Goal: Information Seeking & Learning: Learn about a topic

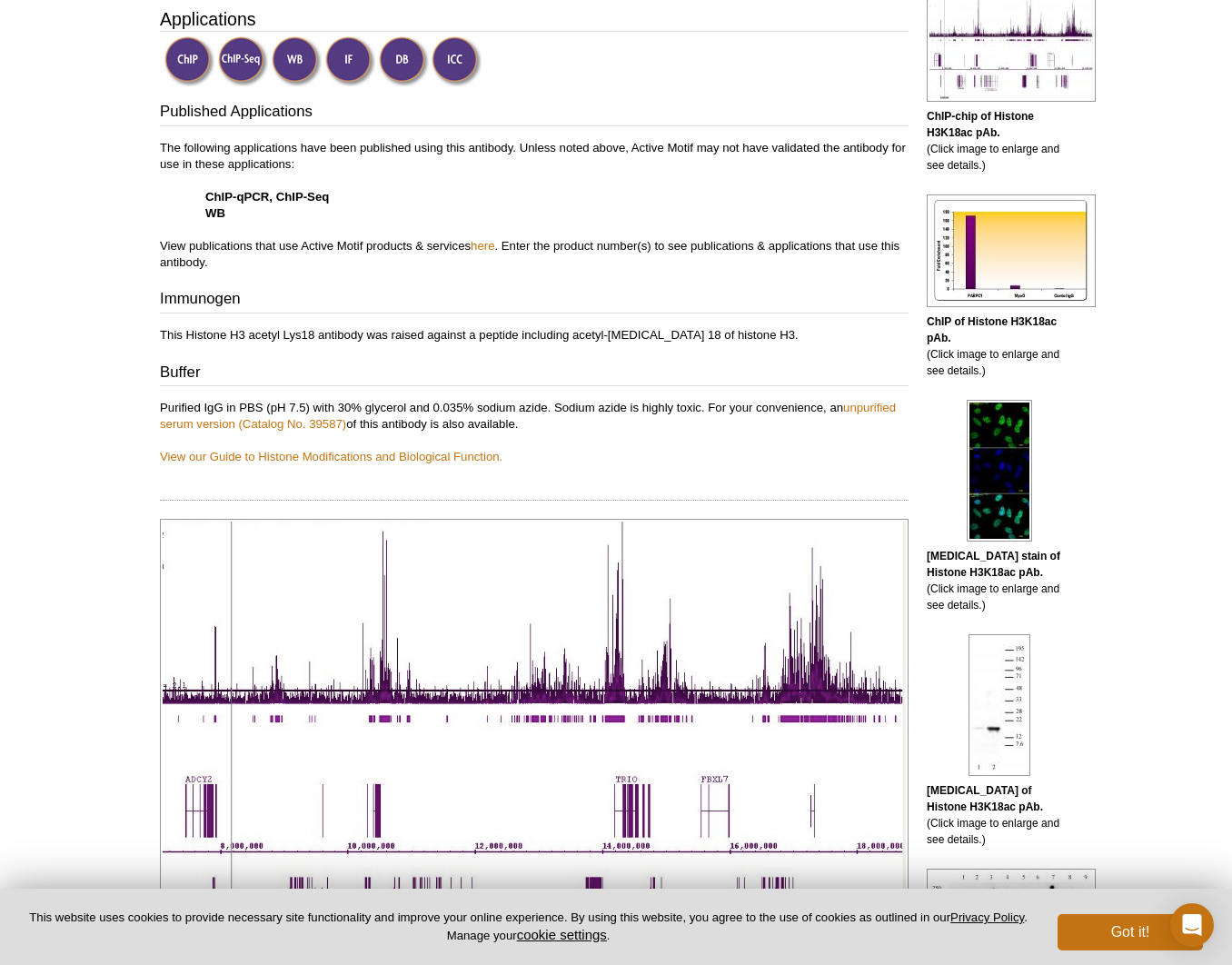
scroll to position [554, 0]
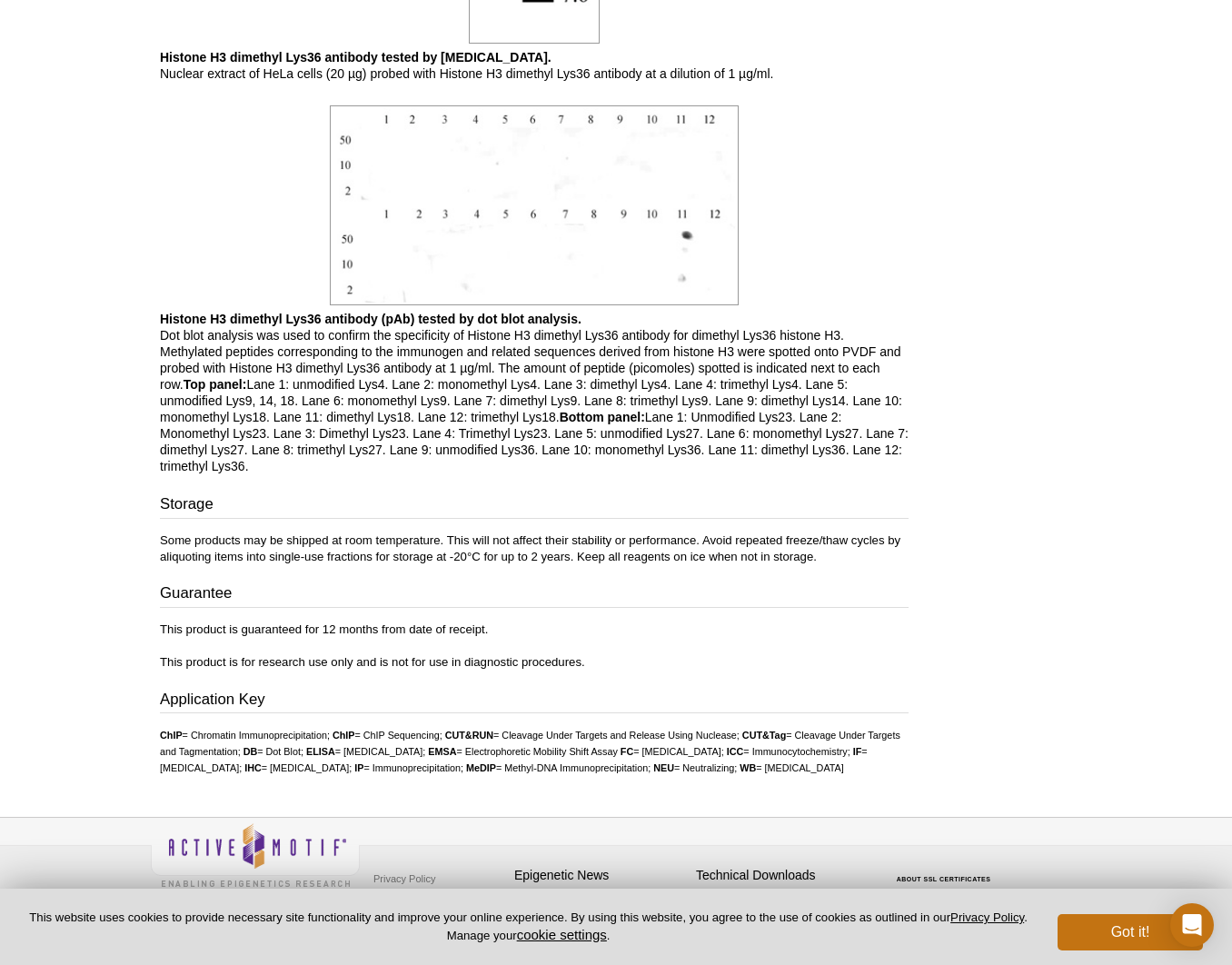
scroll to position [1238, 0]
